Goal: Check status: Check status

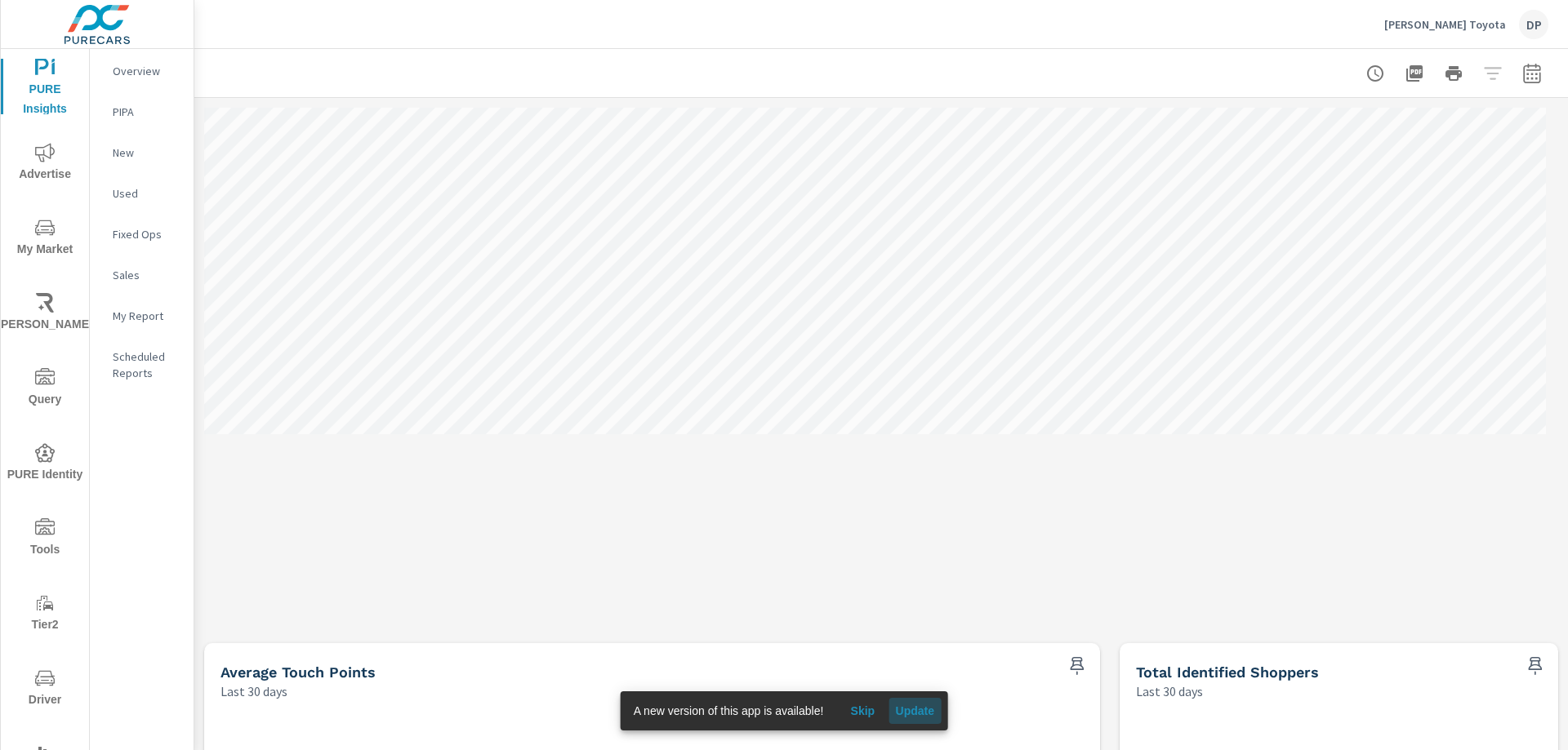
click at [903, 717] on span "Update" at bounding box center [915, 710] width 40 height 15
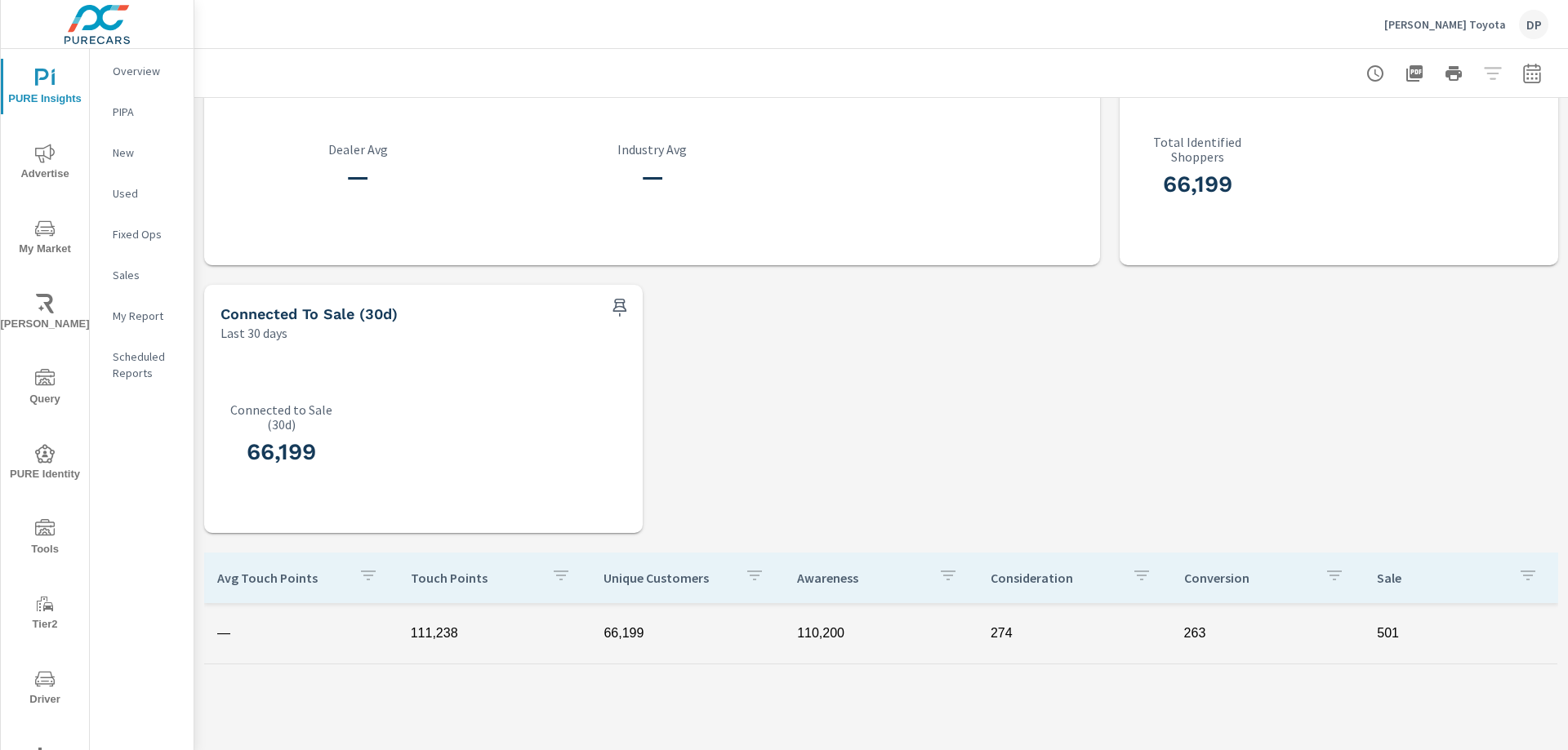
scroll to position [383, 0]
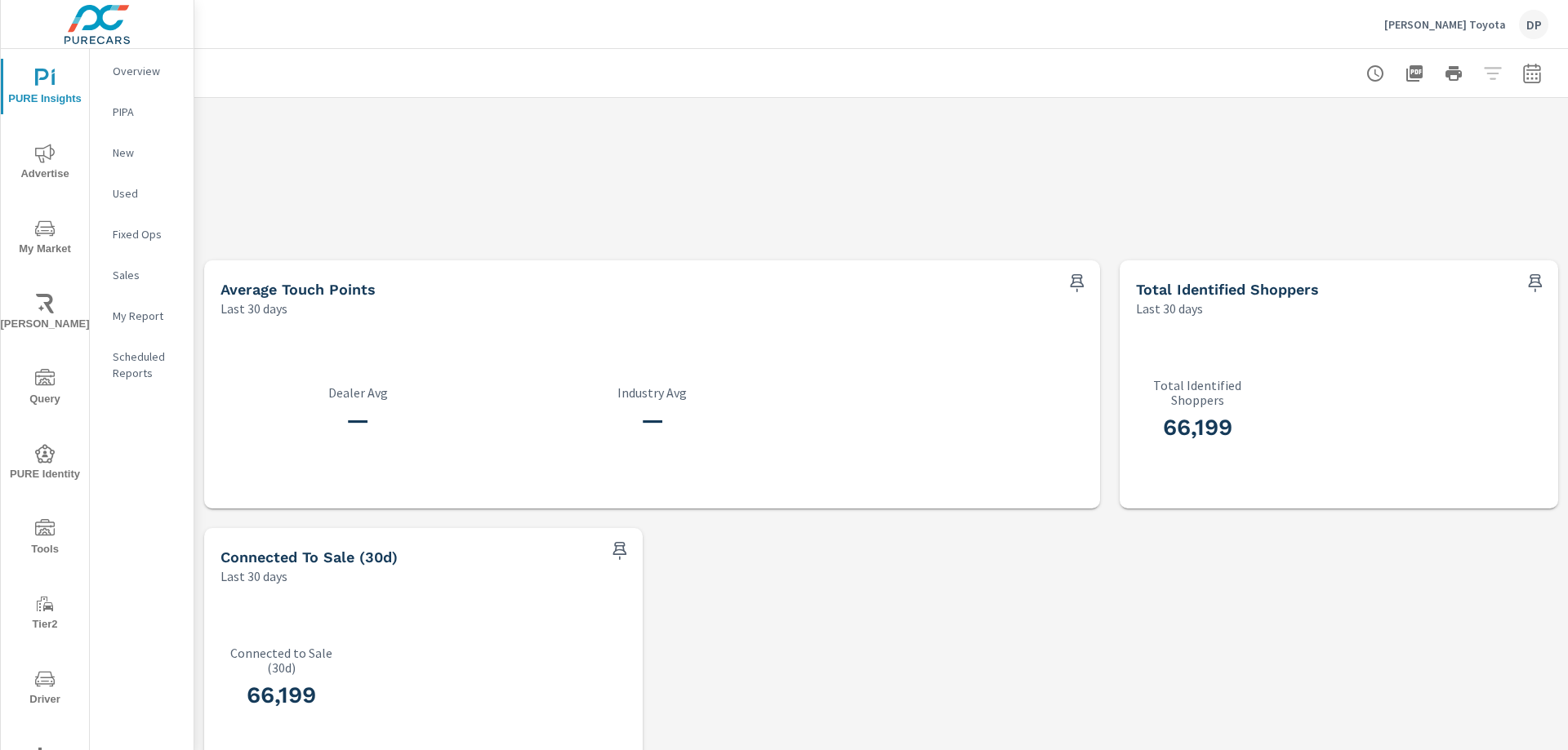
click at [810, 565] on div "Text Messages People 30 Sales 8 Revenue $ 2,400 Average Touch Points Last 30 da…" at bounding box center [881, 518] width 1374 height 1606
click at [841, 390] on div "— Dealer Avg — Industry Avg" at bounding box center [652, 413] width 883 height 178
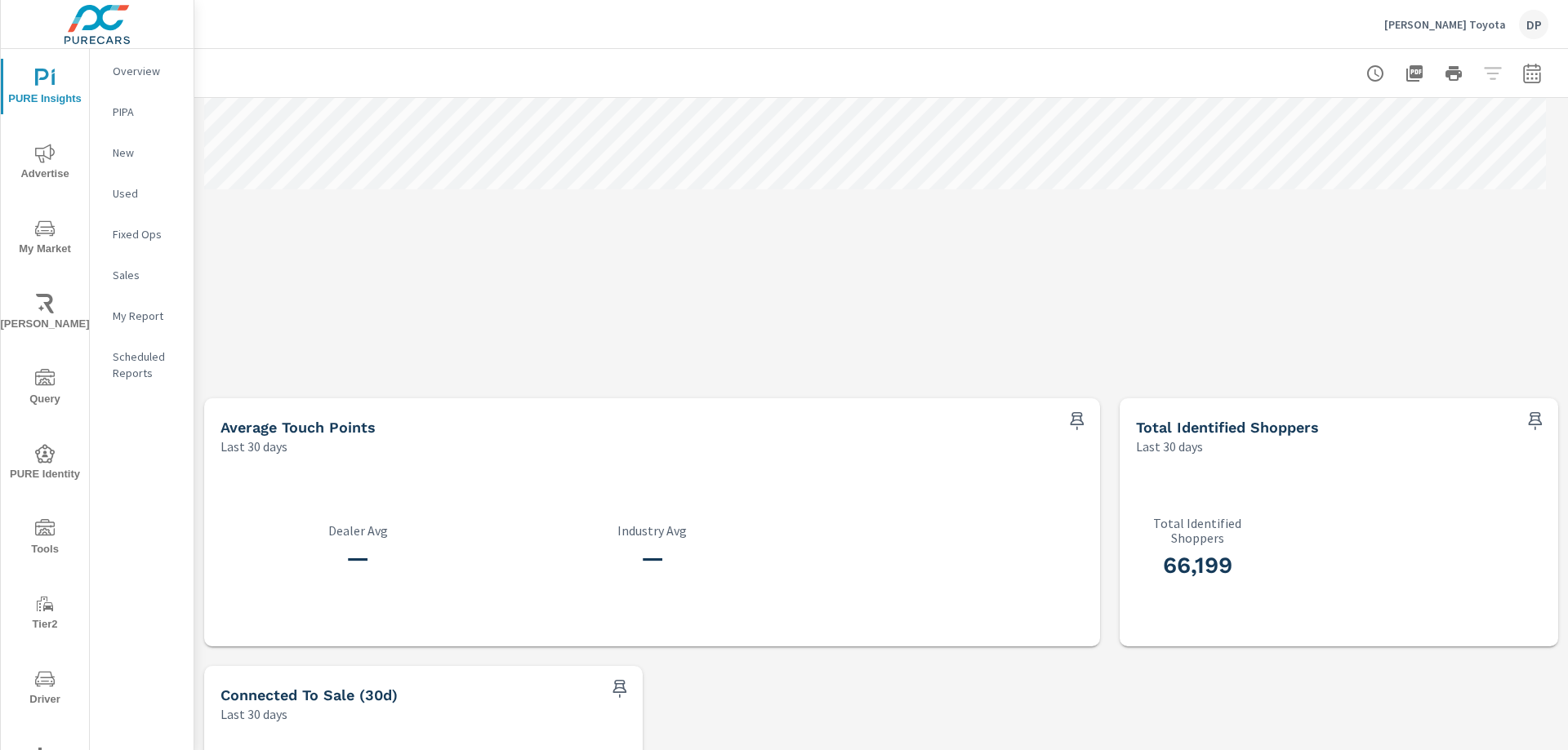
scroll to position [0, 0]
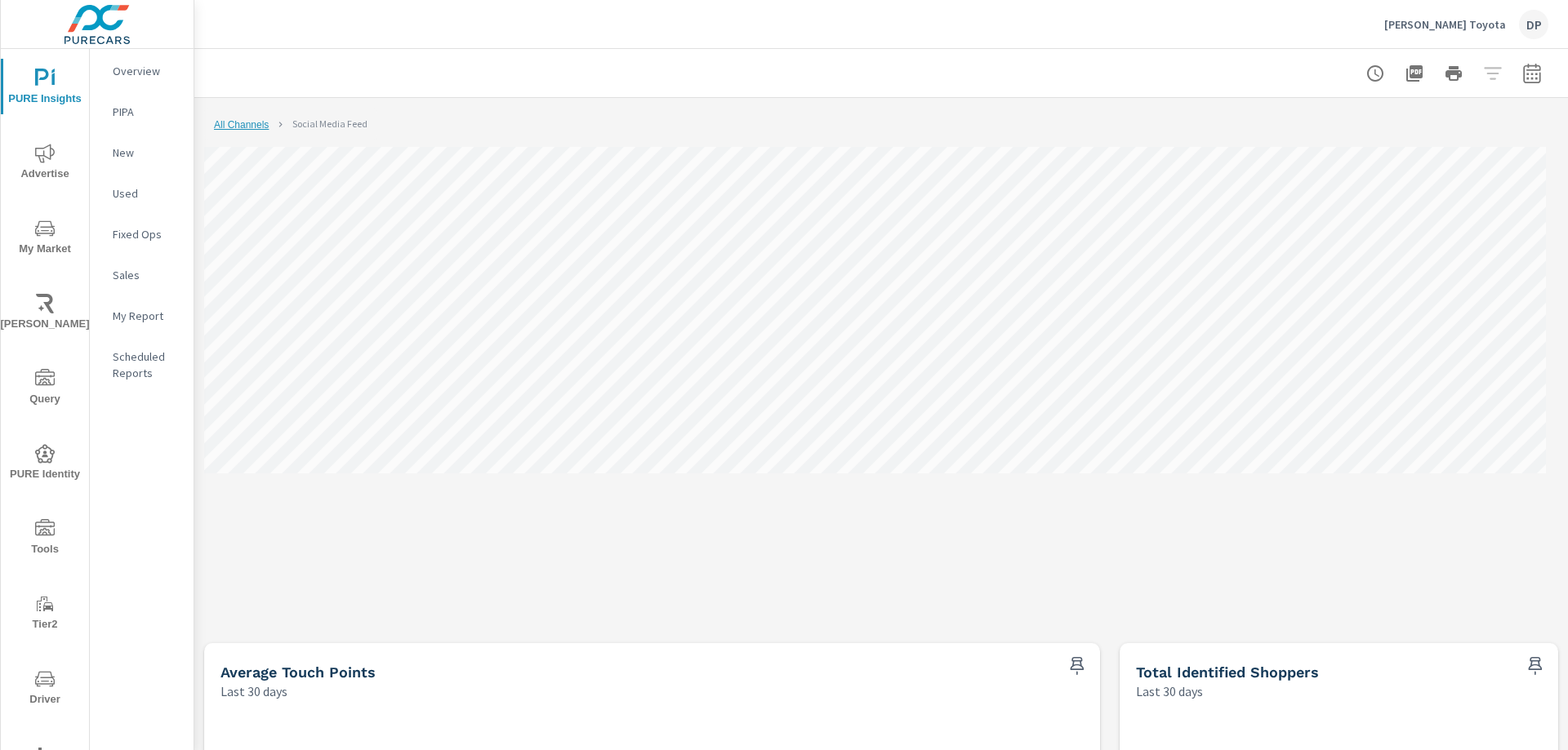
click at [229, 122] on link "All Channels" at bounding box center [242, 125] width 55 height 11
click at [322, 121] on link "Search Advertising" at bounding box center [333, 125] width 82 height 11
click at [243, 123] on link "All Channels" at bounding box center [242, 125] width 55 height 11
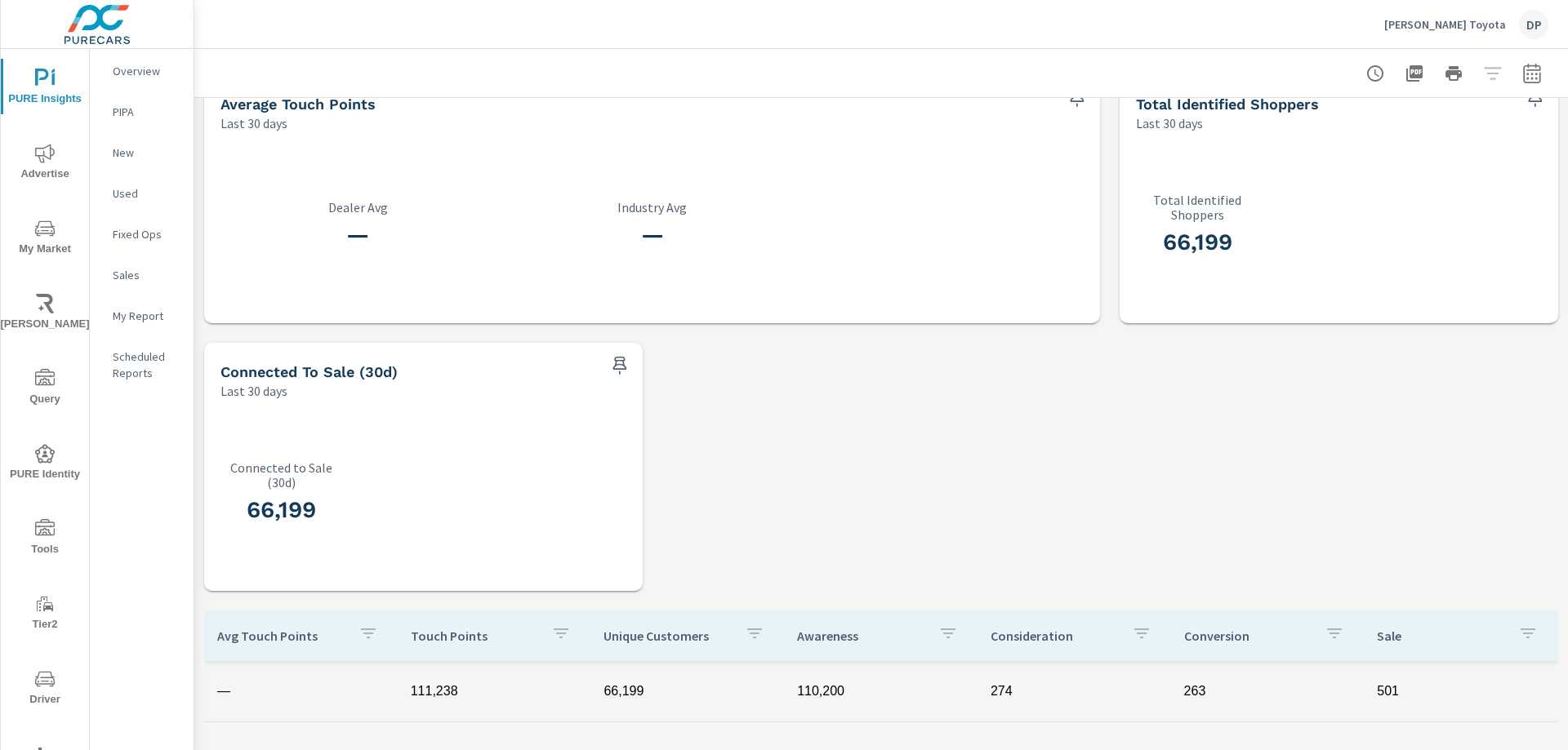
scroll to position [628, 0]
